Goal: Navigation & Orientation: Find specific page/section

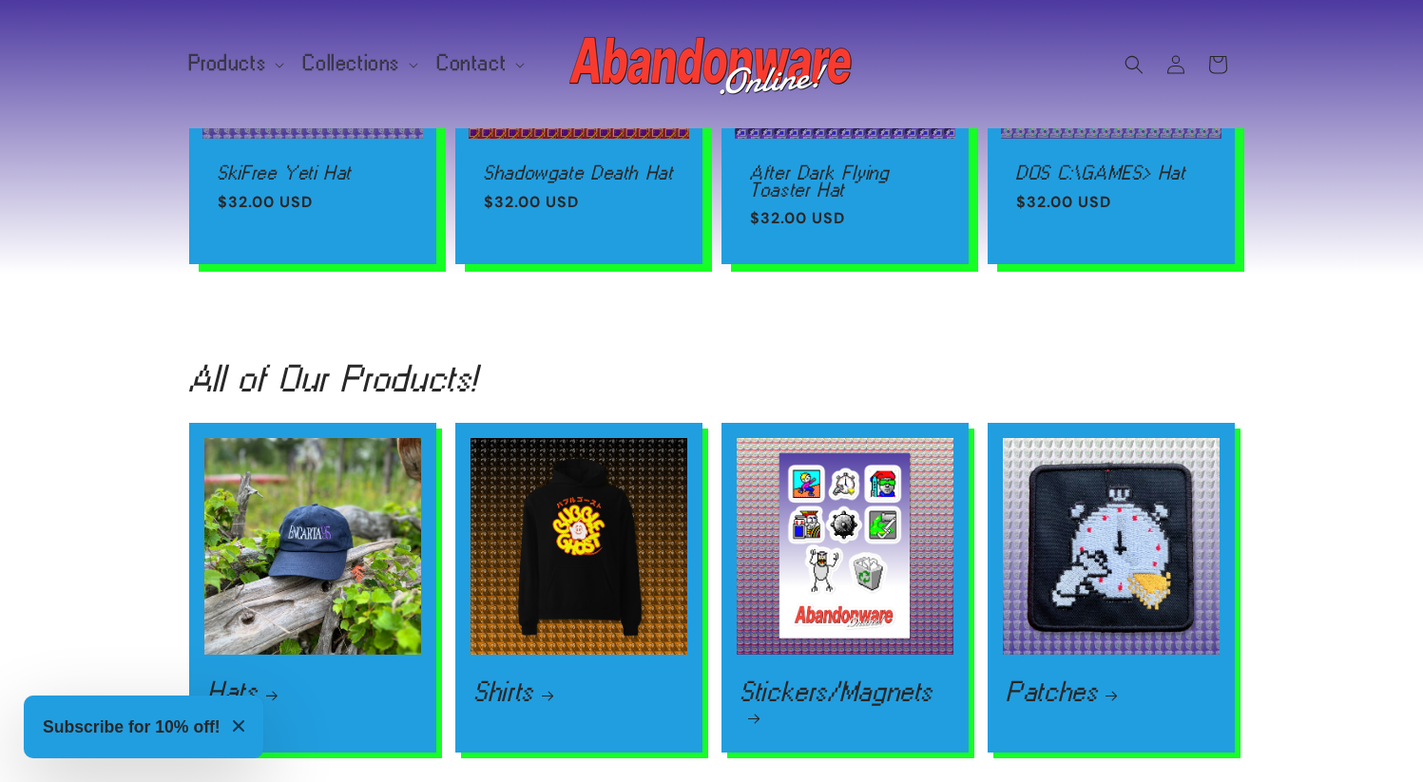
scroll to position [2666, 0]
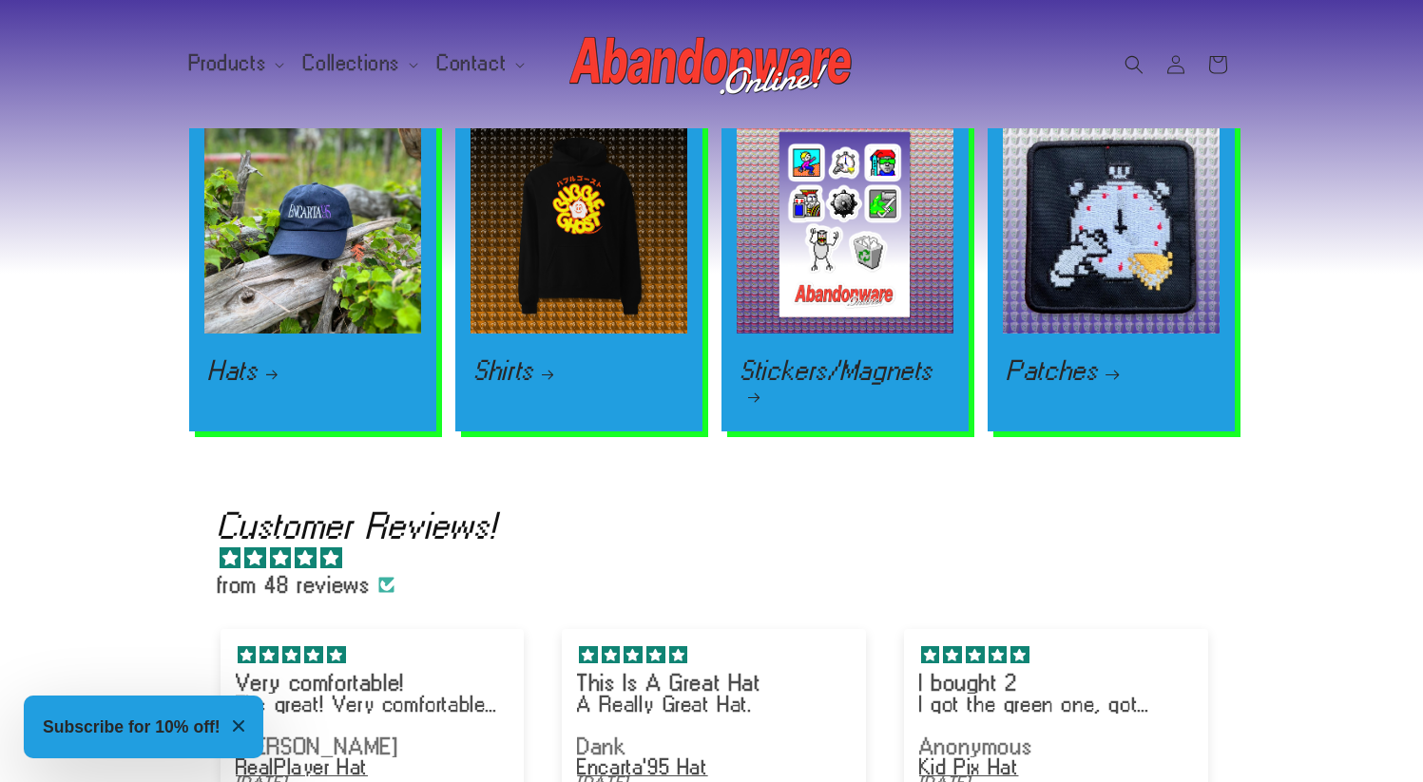
click at [1068, 359] on link "Patches" at bounding box center [1111, 370] width 209 height 23
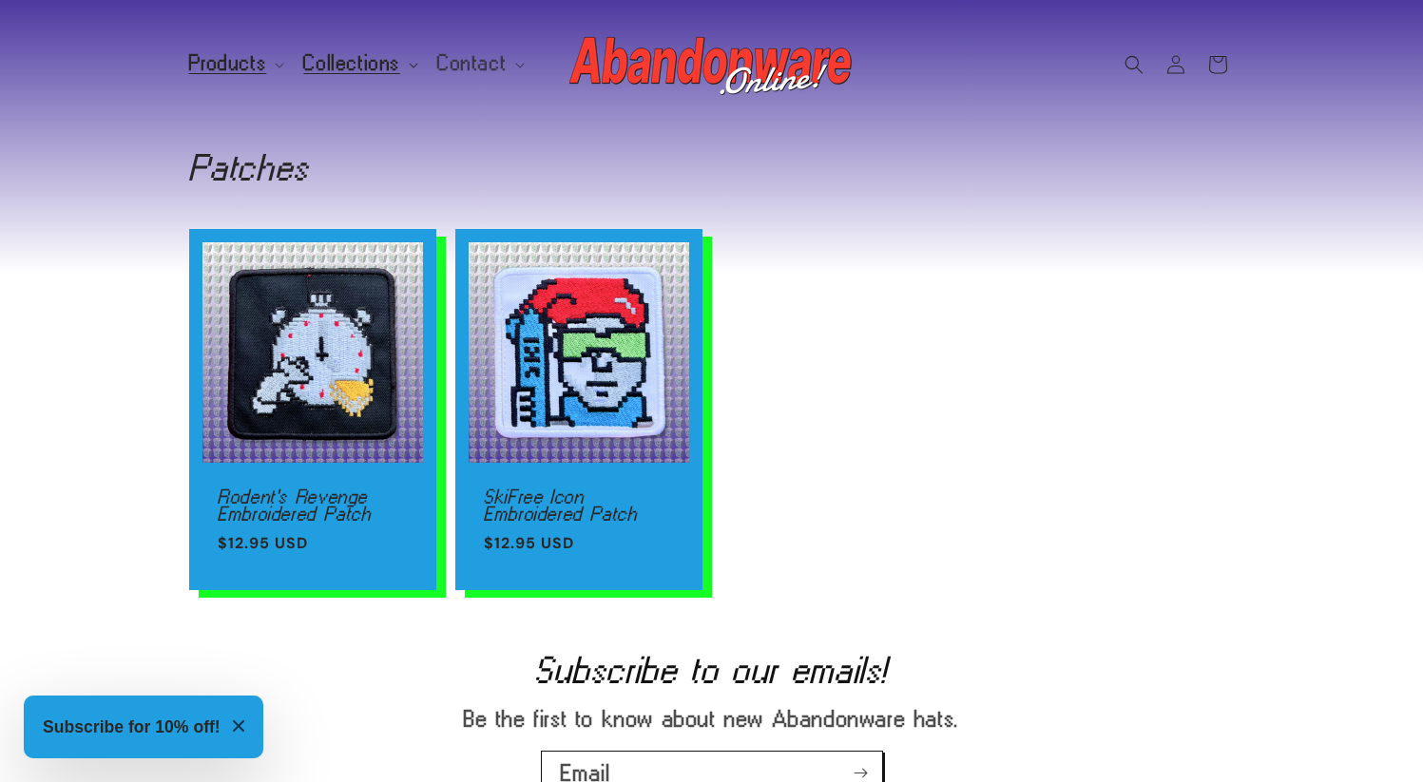
click at [393, 72] on summary "Collections" at bounding box center [359, 64] width 134 height 40
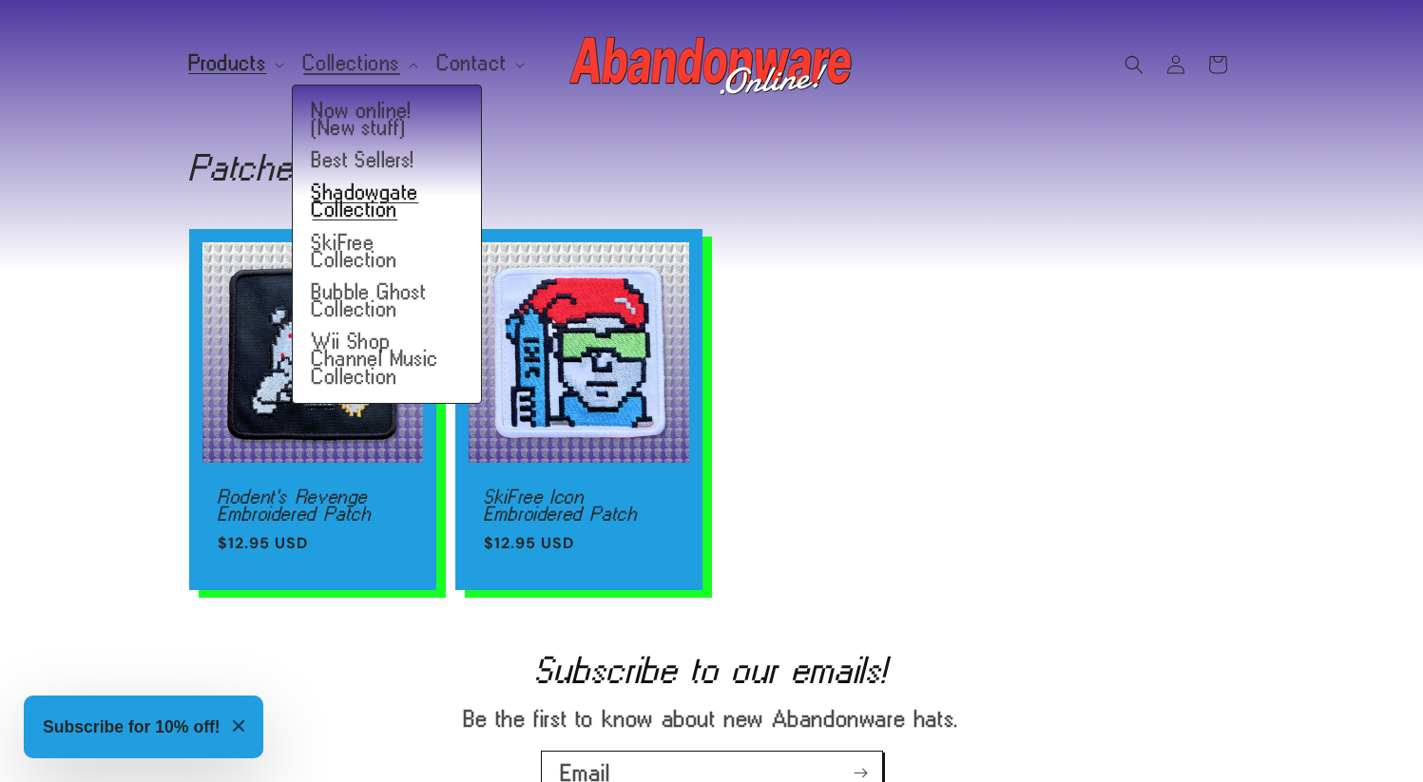
click at [348, 202] on link "Shadowgate Collection" at bounding box center [387, 201] width 188 height 49
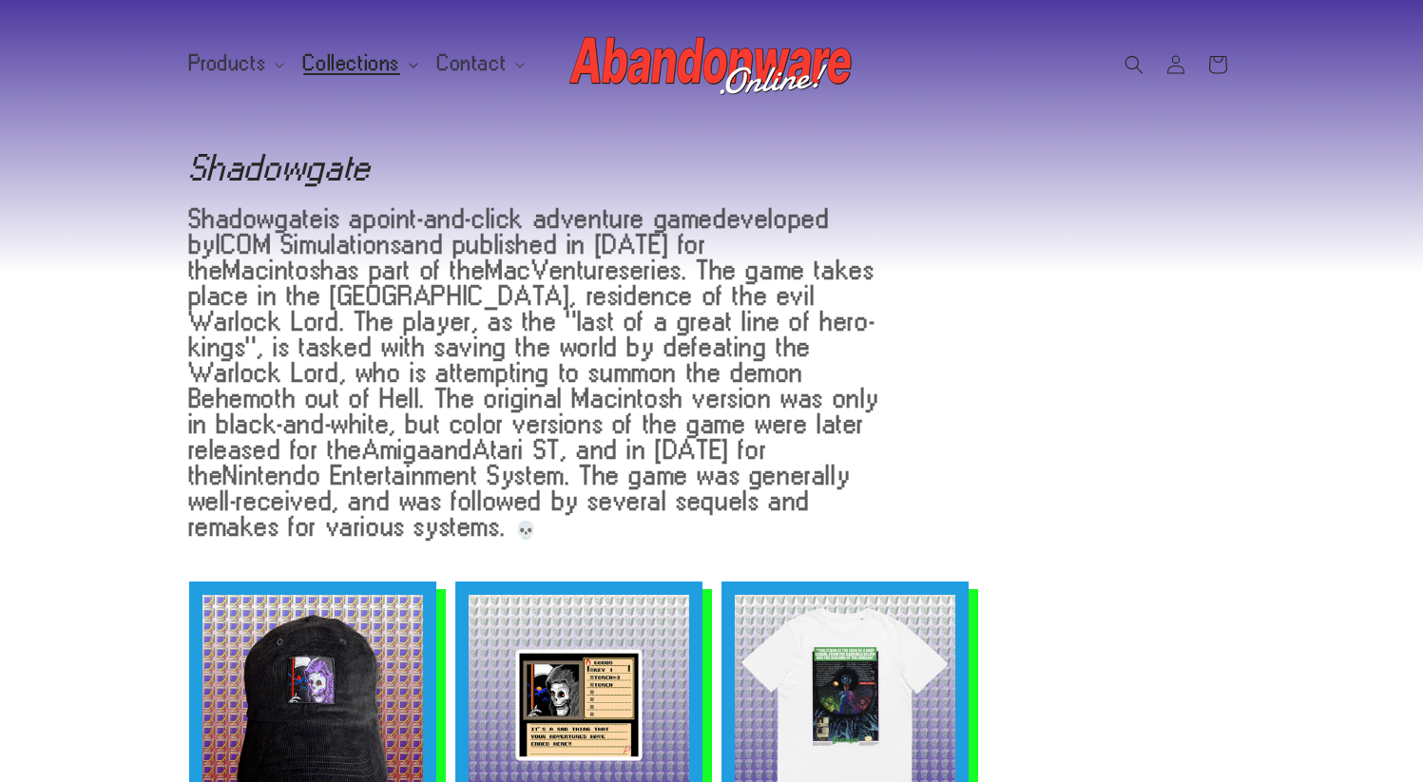
click at [374, 66] on span "Collections" at bounding box center [351, 63] width 97 height 17
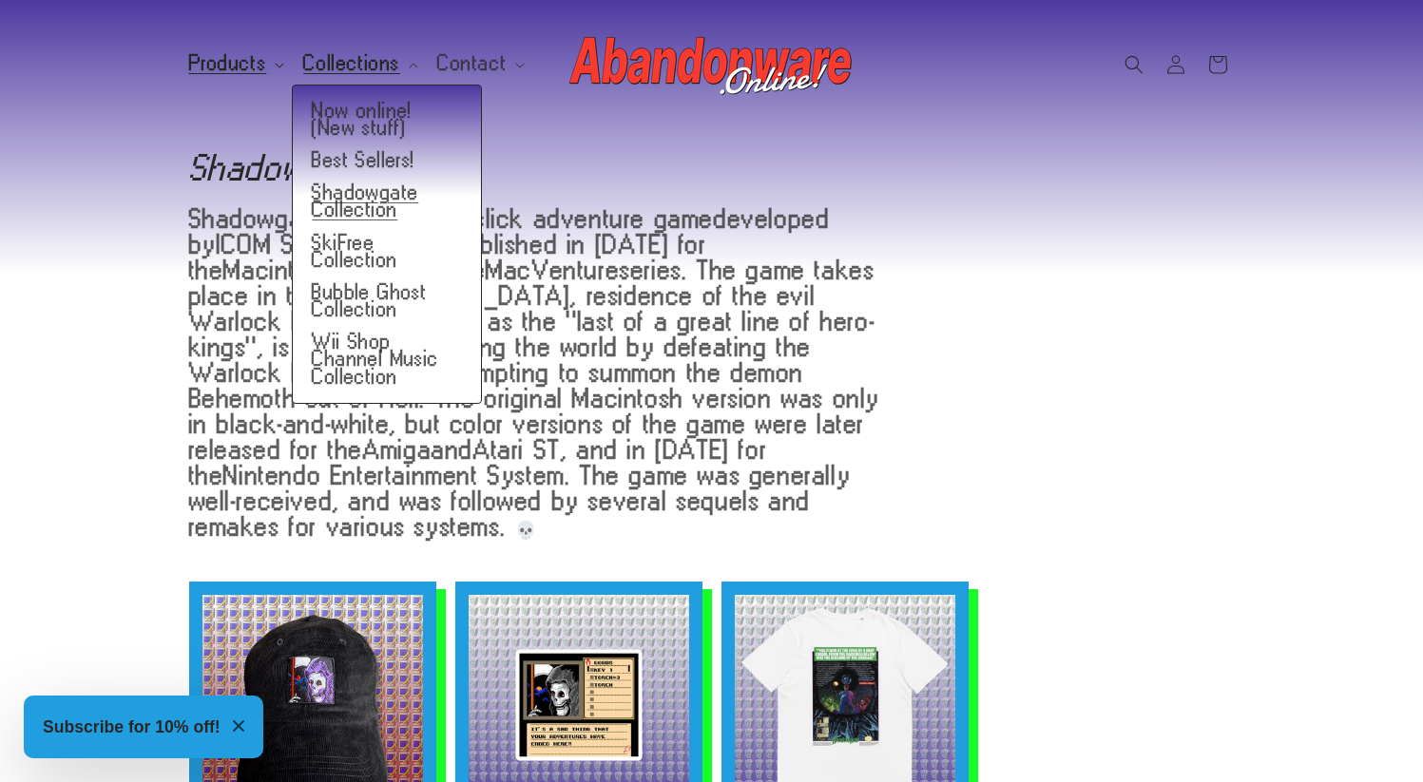
click at [233, 56] on span "Products" at bounding box center [228, 63] width 78 height 17
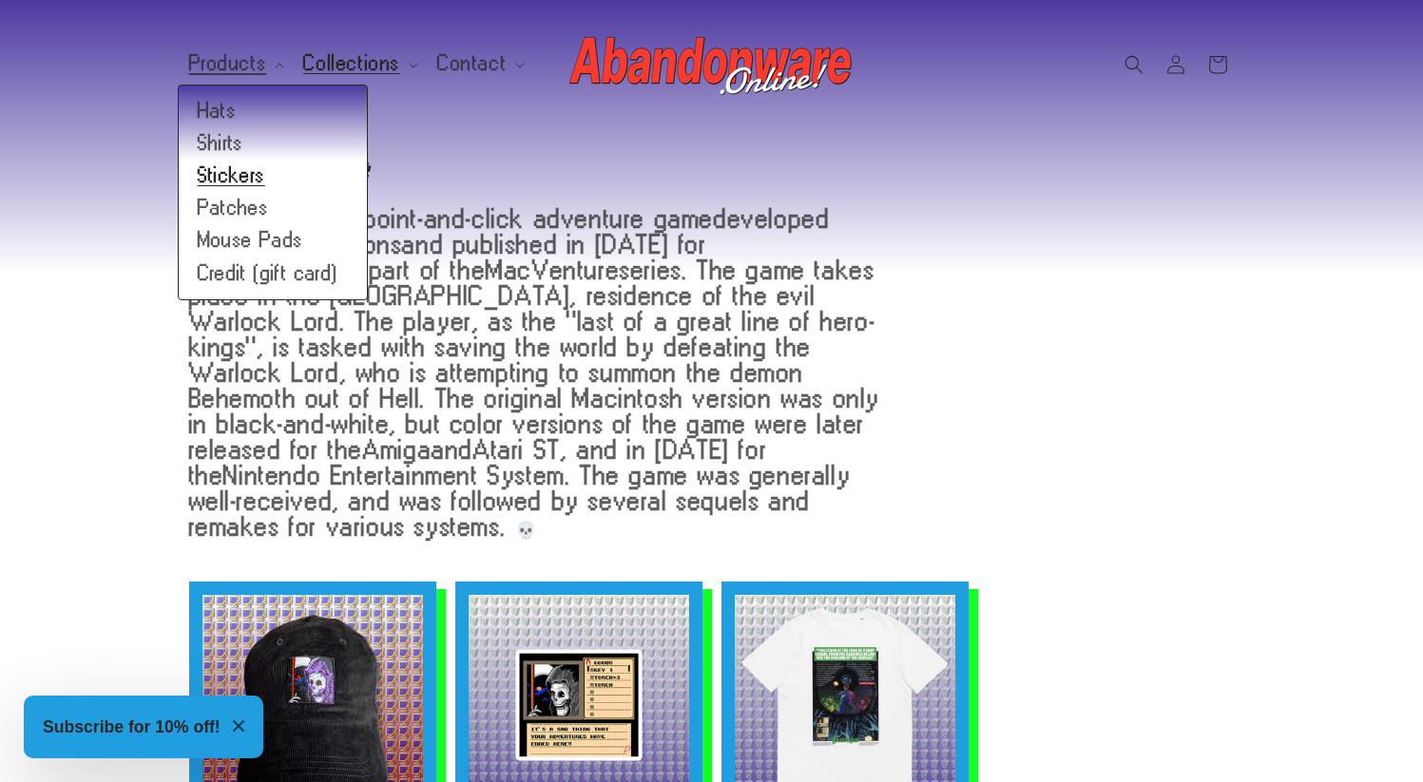
click at [229, 186] on link "Stickers" at bounding box center [273, 176] width 188 height 32
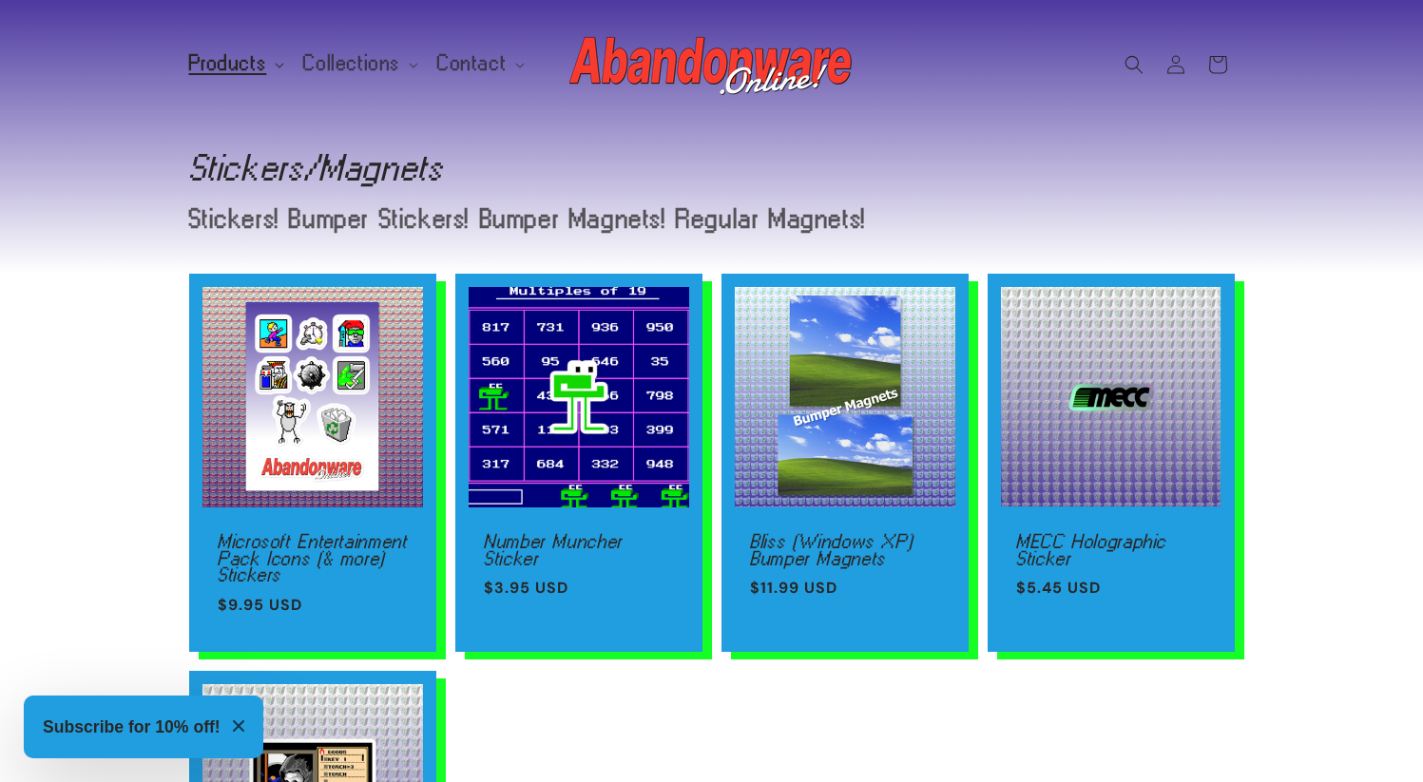
click at [244, 60] on span "Products" at bounding box center [228, 63] width 78 height 17
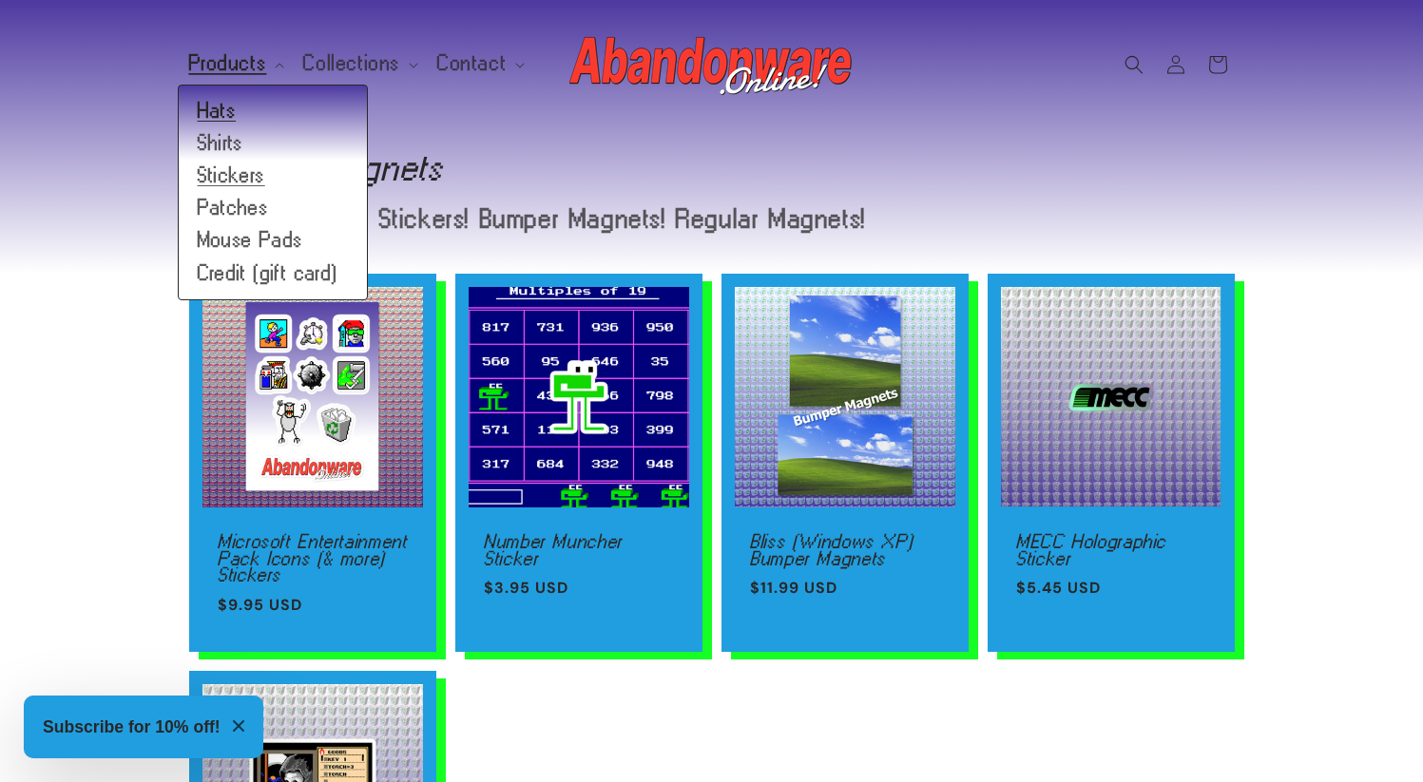
click at [221, 106] on link "Hats" at bounding box center [273, 111] width 188 height 32
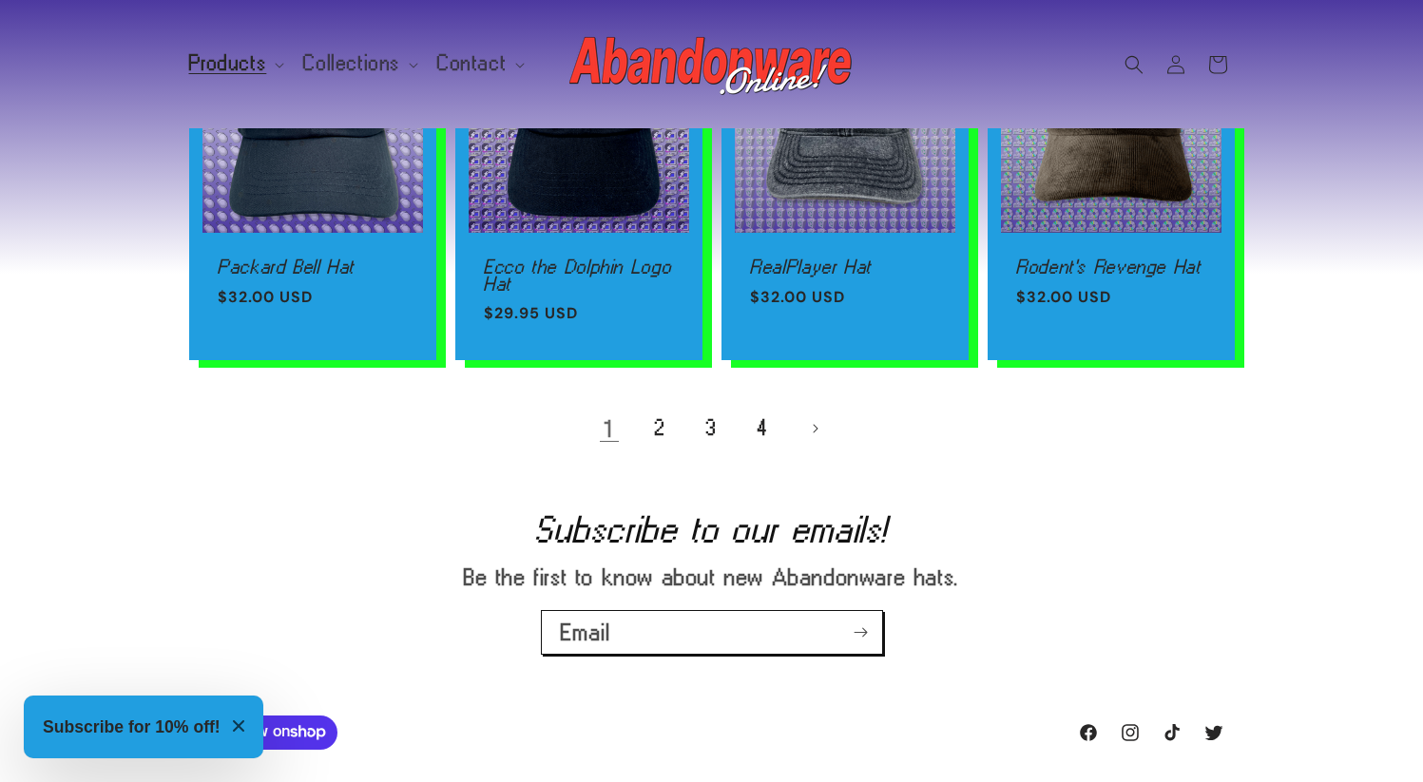
scroll to position [1403, 0]
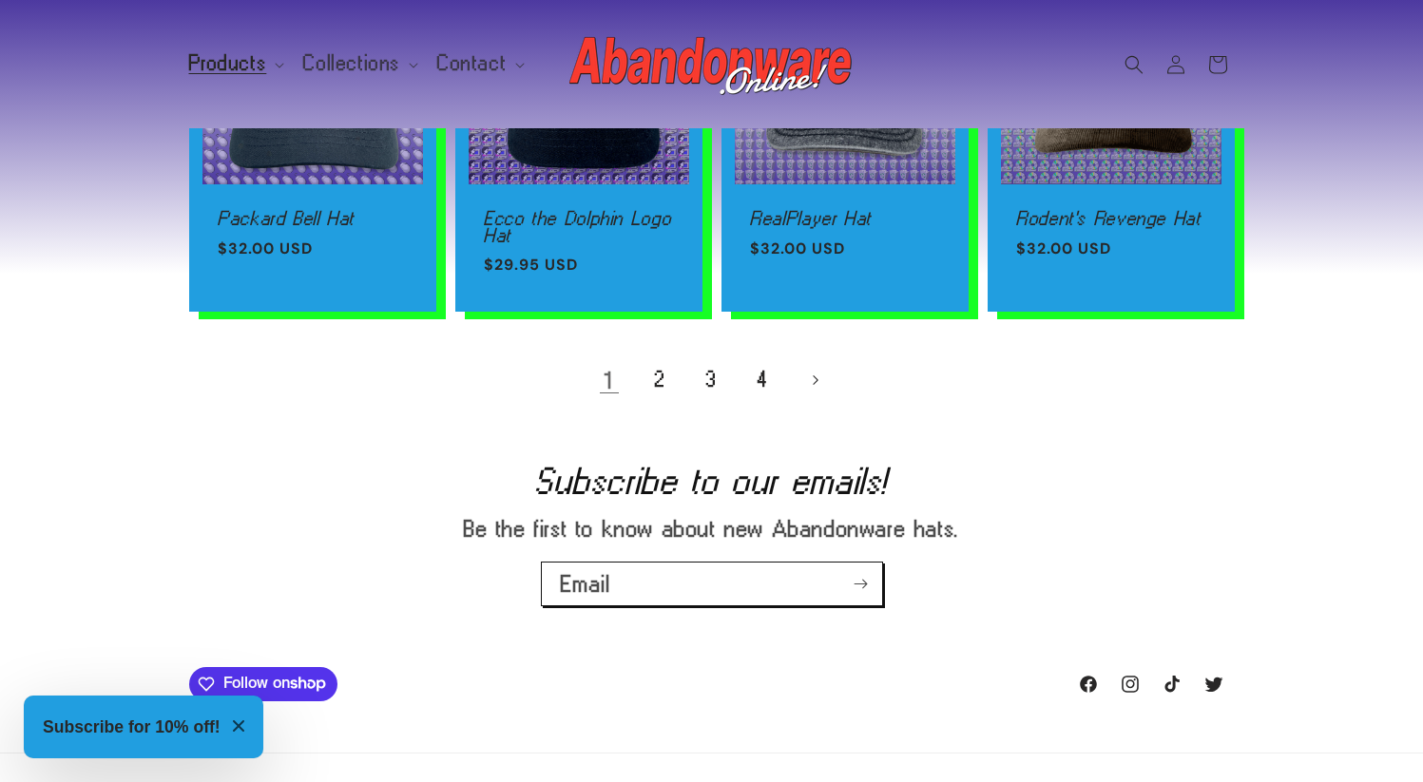
click at [815, 386] on icon "Next page" at bounding box center [815, 380] width 6 height 10
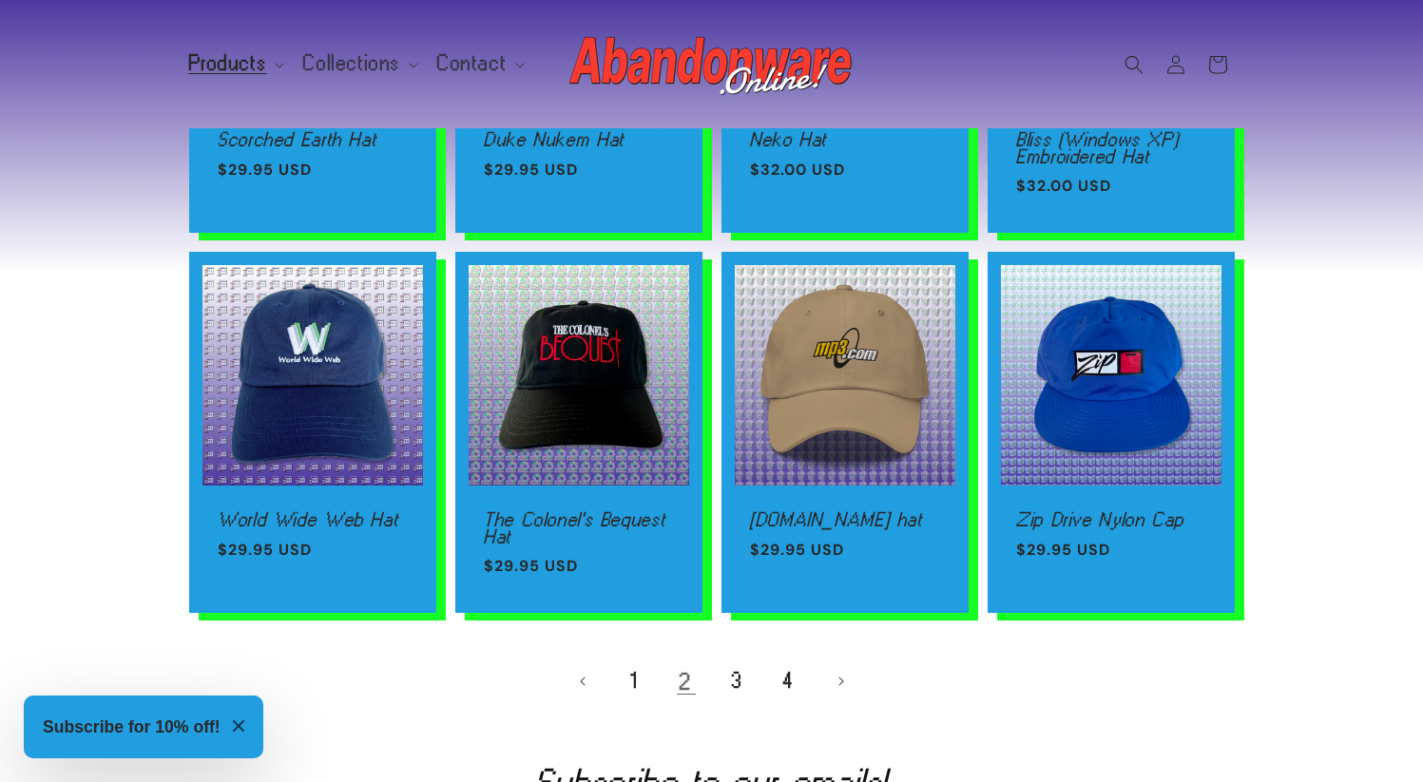
scroll to position [1152, 0]
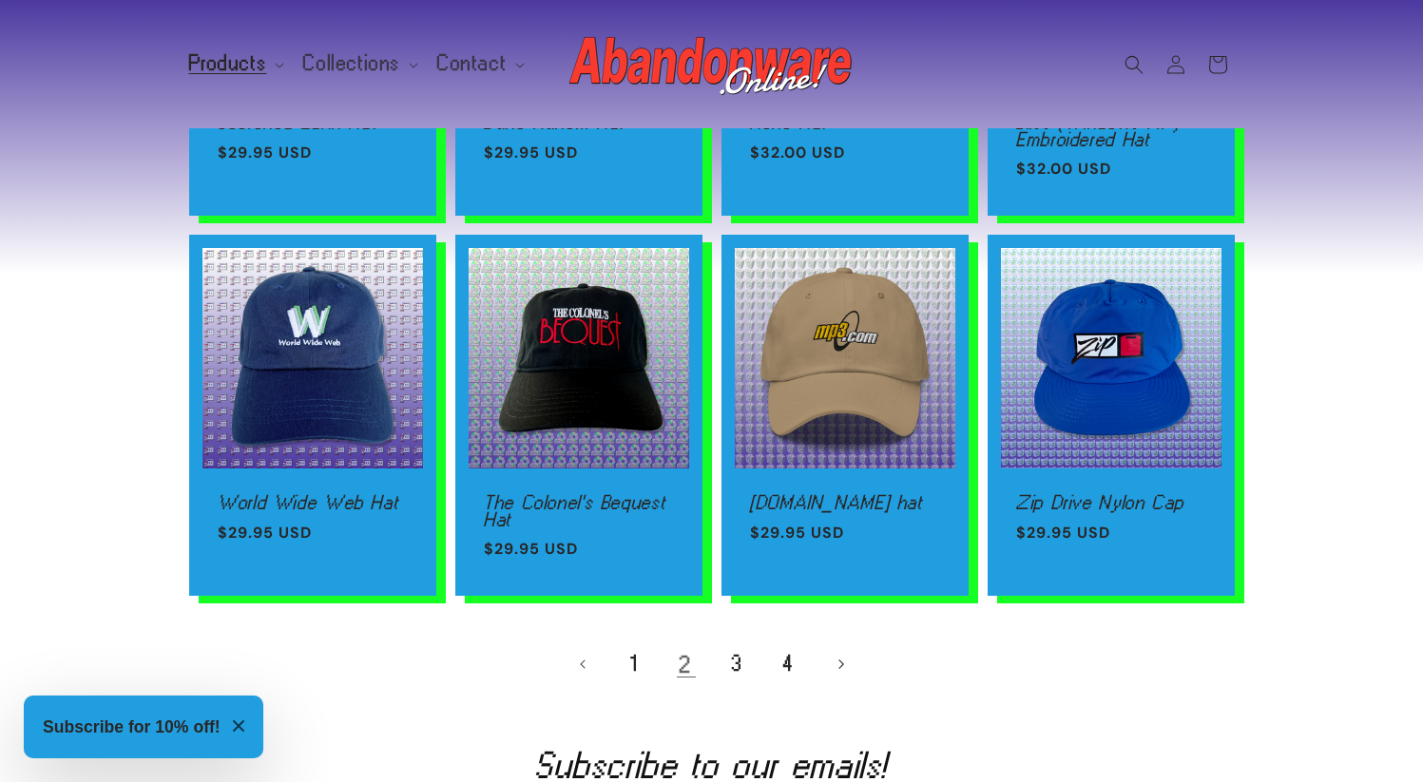
click at [839, 660] on icon "Next page" at bounding box center [840, 665] width 6 height 10
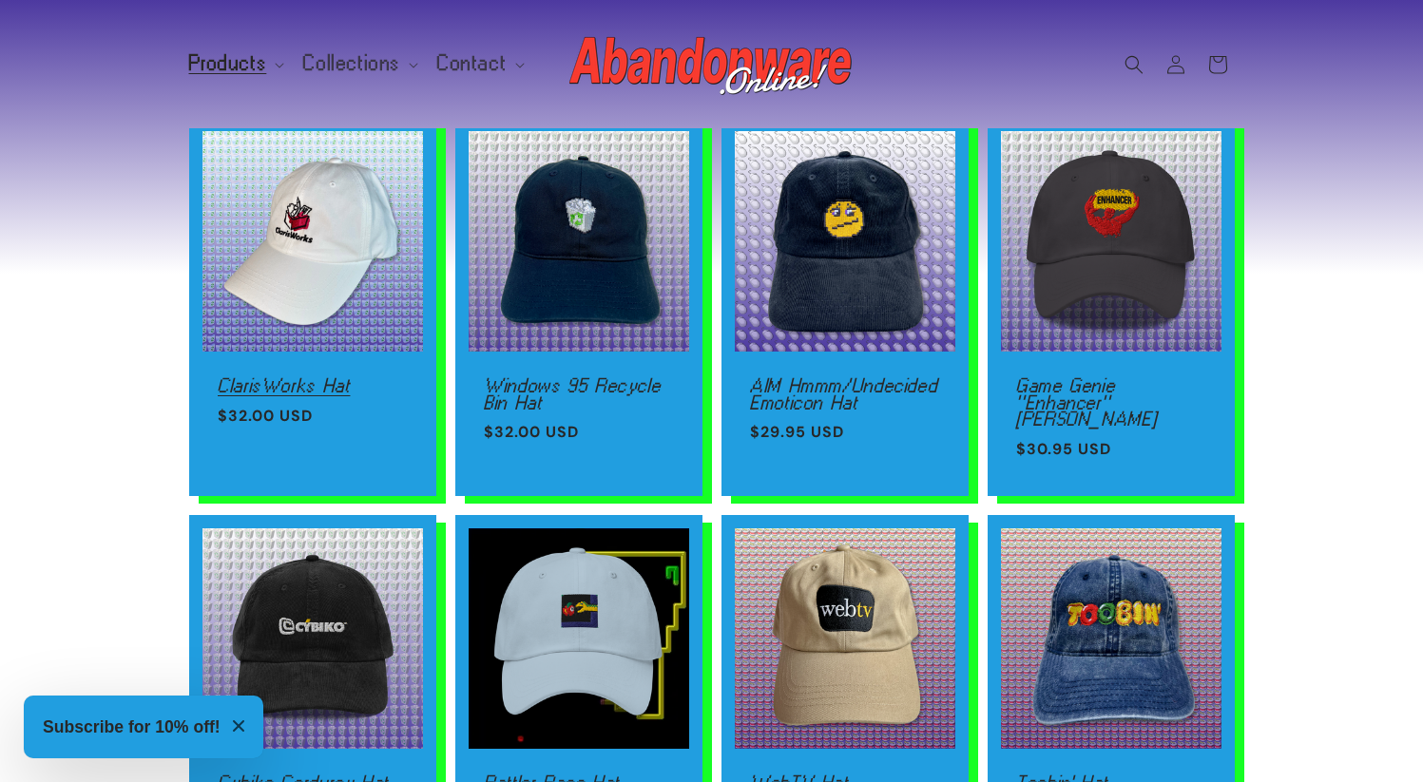
scroll to position [1181, 0]
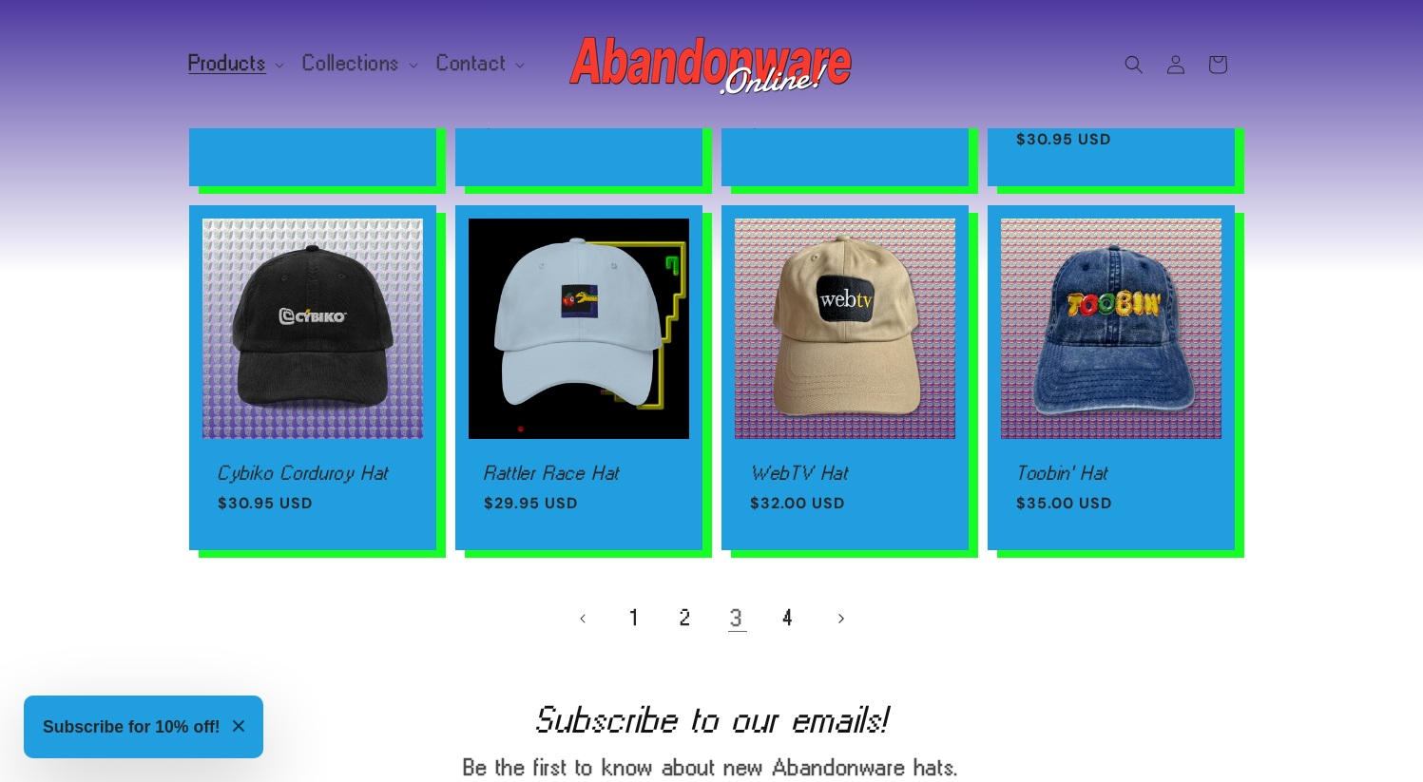
click at [842, 613] on icon "Next page" at bounding box center [840, 618] width 6 height 10
